Goal: Information Seeking & Learning: Learn about a topic

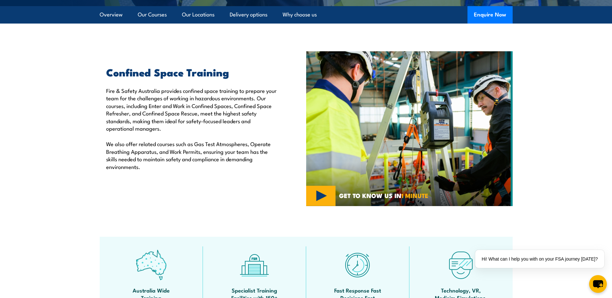
scroll to position [97, 0]
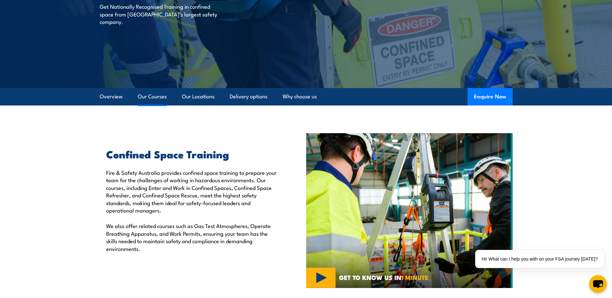
click at [146, 97] on link "Our Courses" at bounding box center [152, 96] width 29 height 17
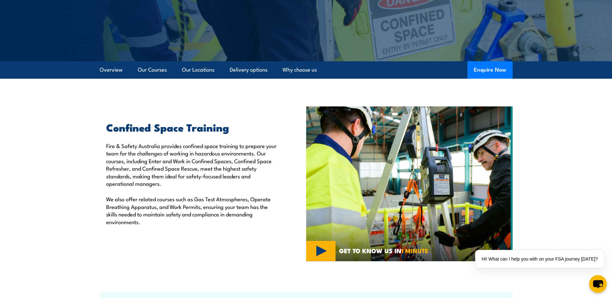
scroll to position [70, 0]
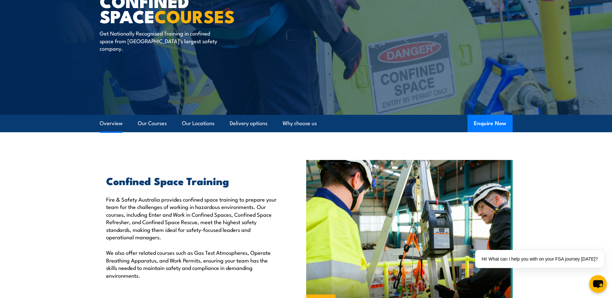
click at [116, 121] on link "Overview" at bounding box center [111, 123] width 23 height 17
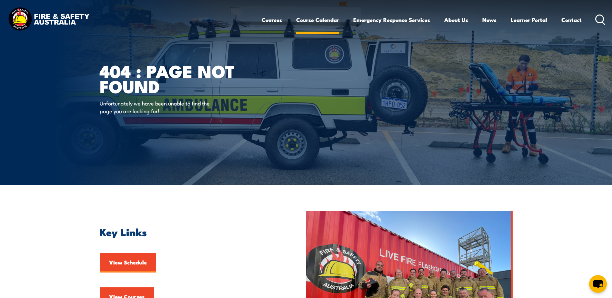
click at [315, 20] on link "Course Calendar" at bounding box center [317, 19] width 43 height 17
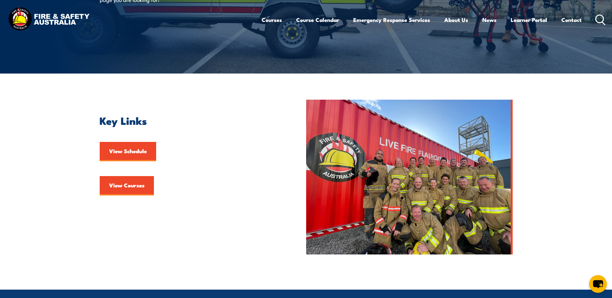
scroll to position [161, 0]
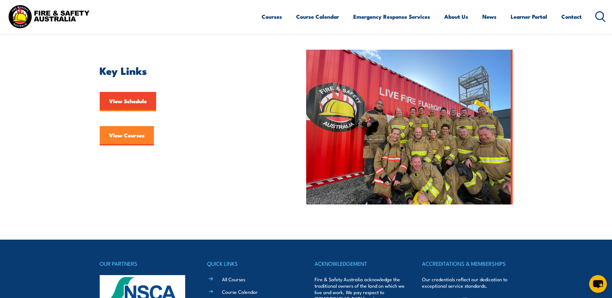
click at [114, 140] on link "View Courses" at bounding box center [127, 135] width 54 height 19
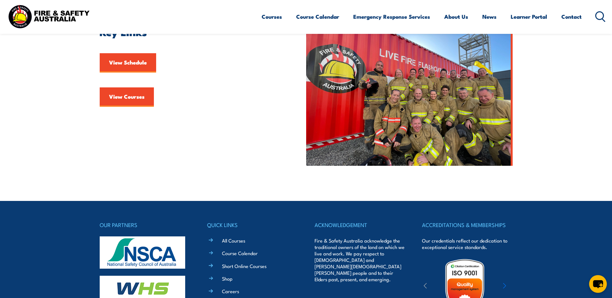
scroll to position [258, 0]
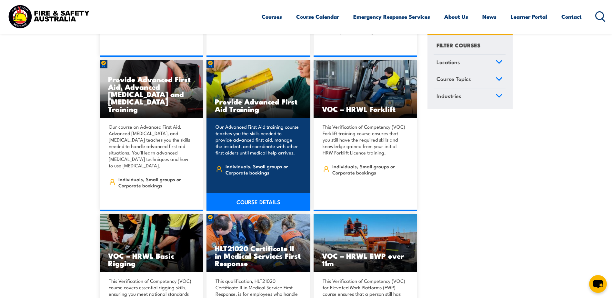
scroll to position [6287, 0]
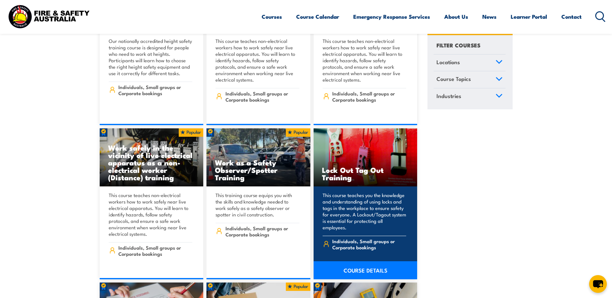
click at [356, 166] on h3 "Lock Out Tag Out Training" at bounding box center [365, 173] width 87 height 15
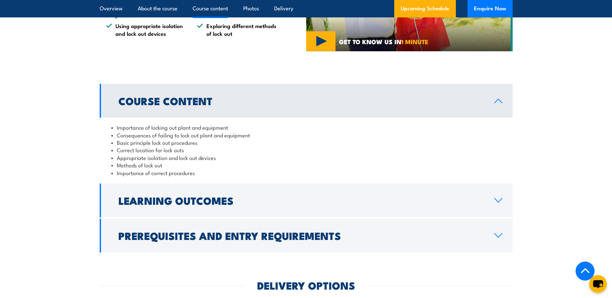
scroll to position [645, 0]
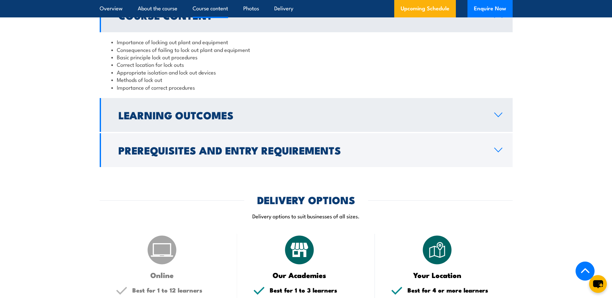
click at [188, 116] on h2 "Learning Outcomes" at bounding box center [300, 114] width 365 height 9
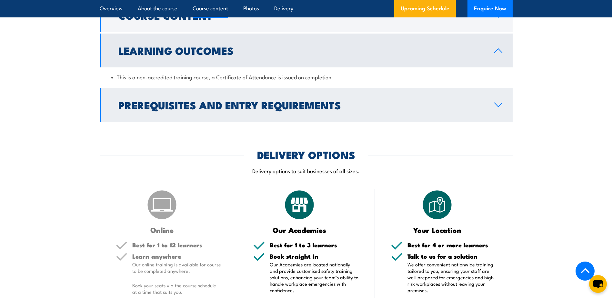
click at [197, 102] on h2 "Prerequisites and Entry Requirements" at bounding box center [300, 104] width 365 height 9
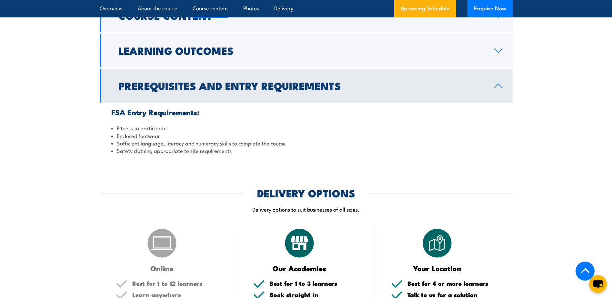
scroll to position [516, 0]
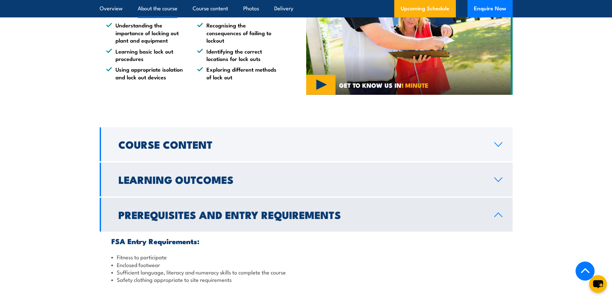
click at [185, 187] on link "Learning Outcomes" at bounding box center [306, 180] width 413 height 34
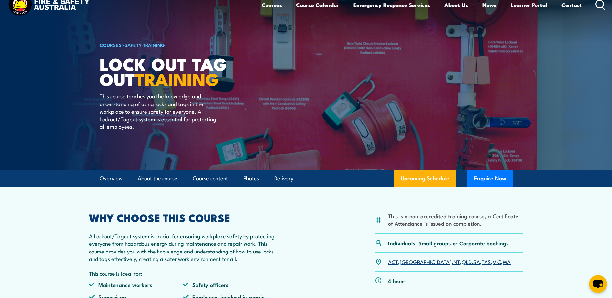
scroll to position [0, 0]
